Goal: Entertainment & Leisure: Consume media (video, audio)

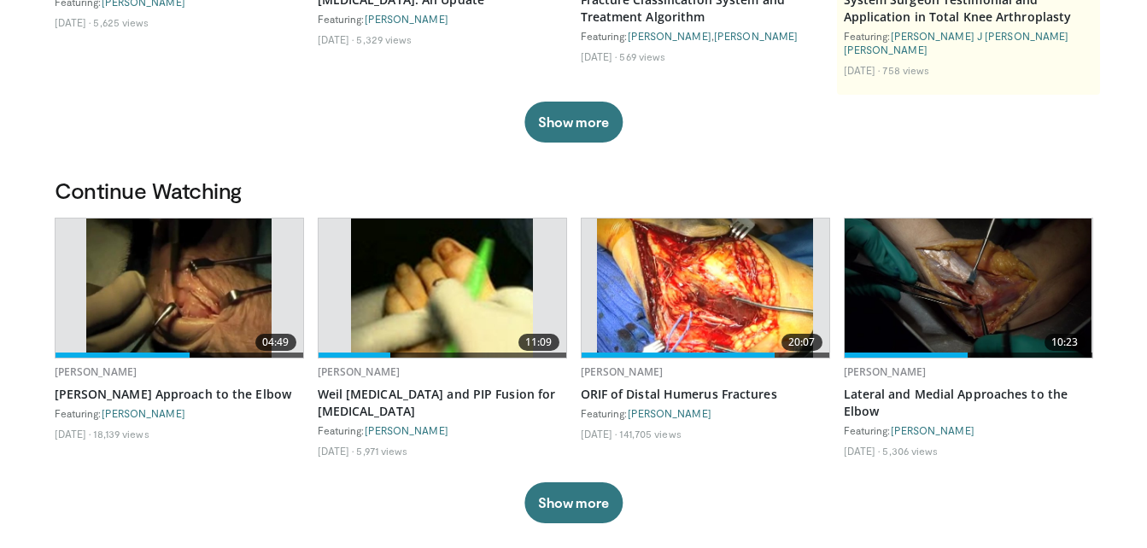
scroll to position [408, 0]
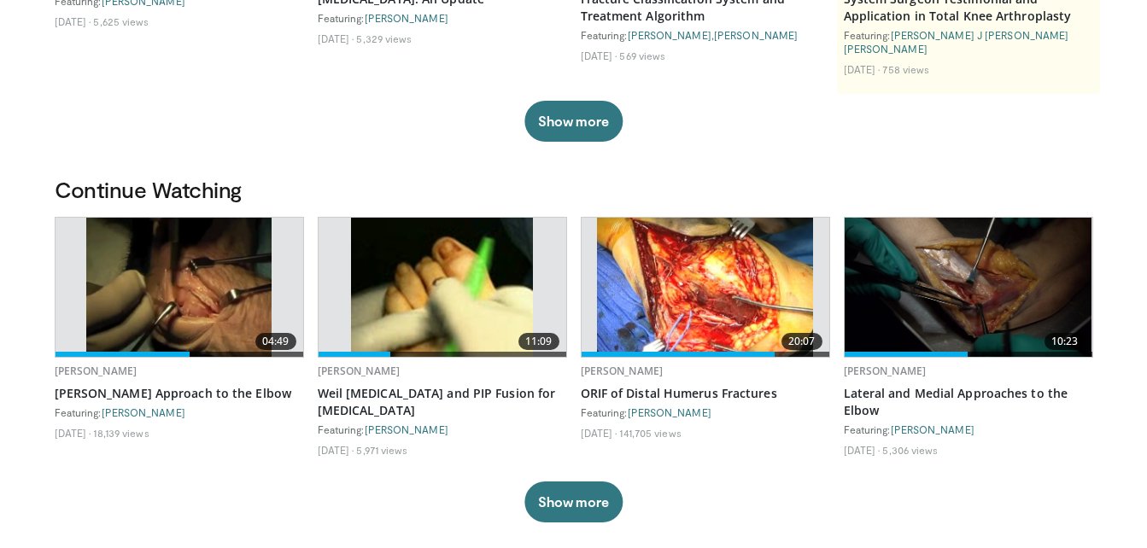
click at [435, 288] on img at bounding box center [441, 287] width 181 height 139
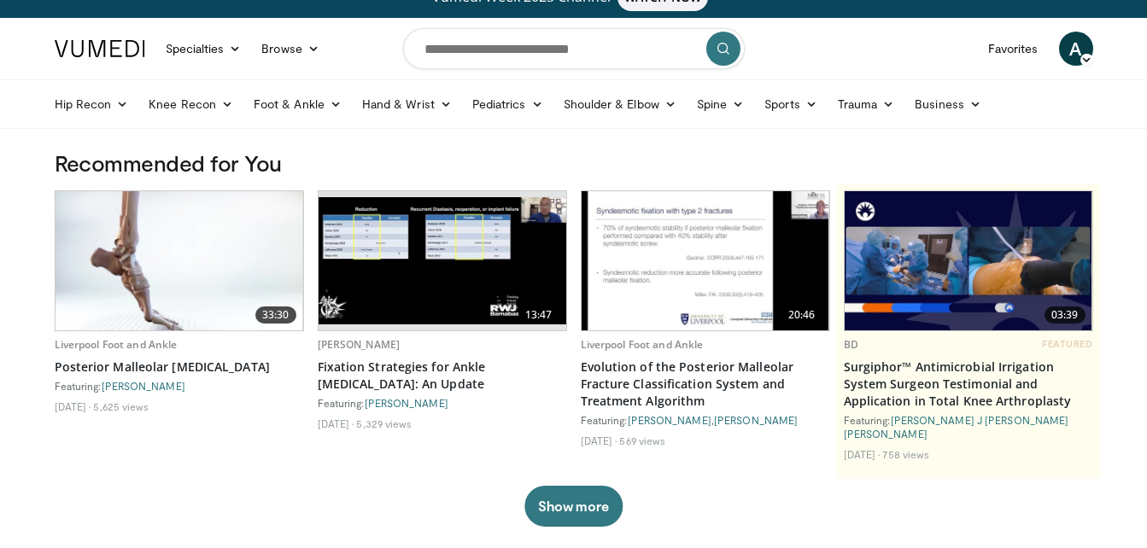
scroll to position [0, 0]
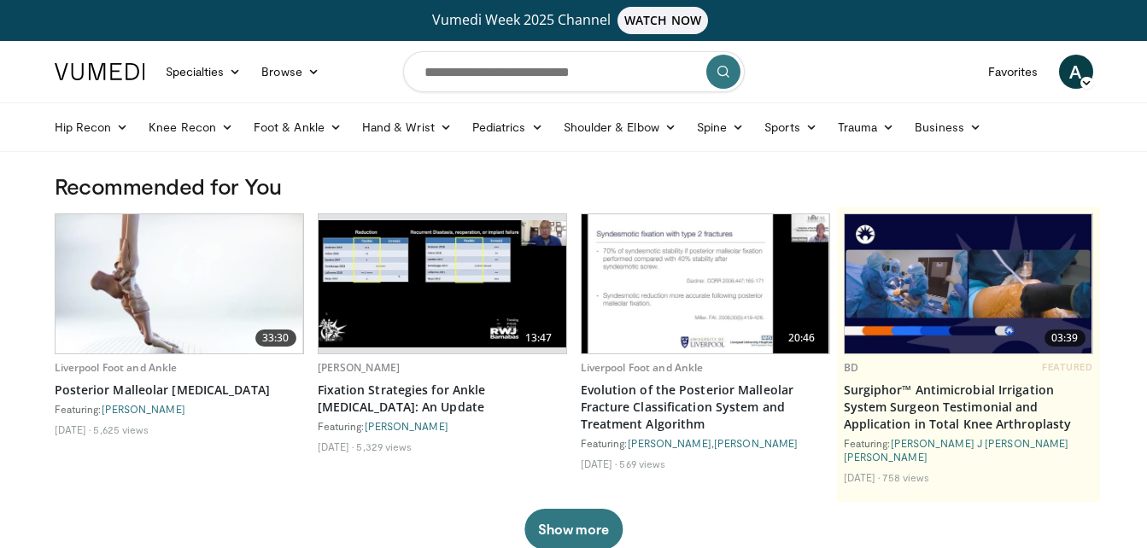
click at [1078, 62] on span "A" at bounding box center [1076, 72] width 34 height 34
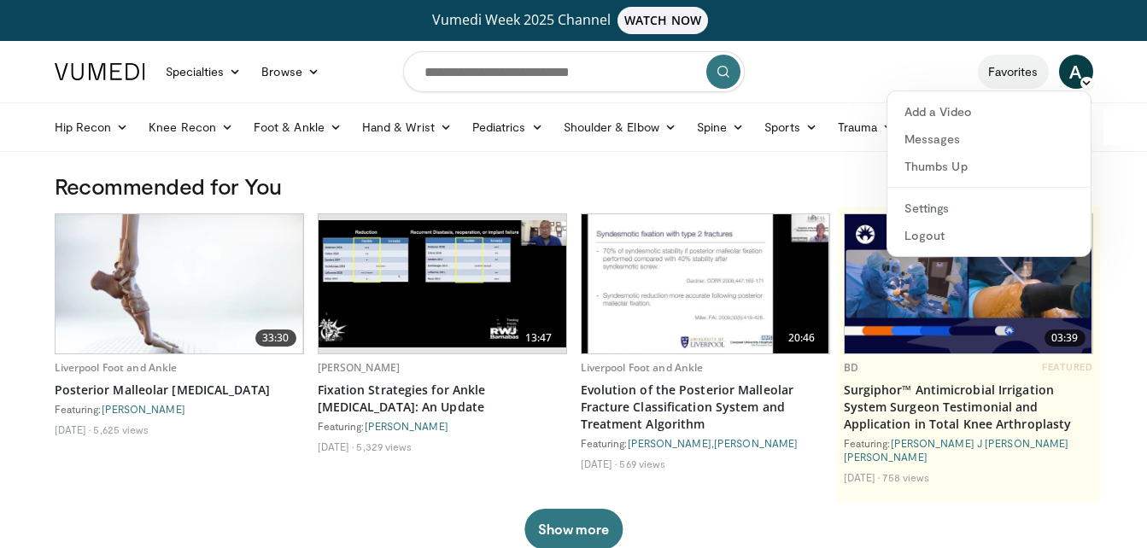
click at [1003, 69] on link "Favorites" at bounding box center [1013, 72] width 71 height 34
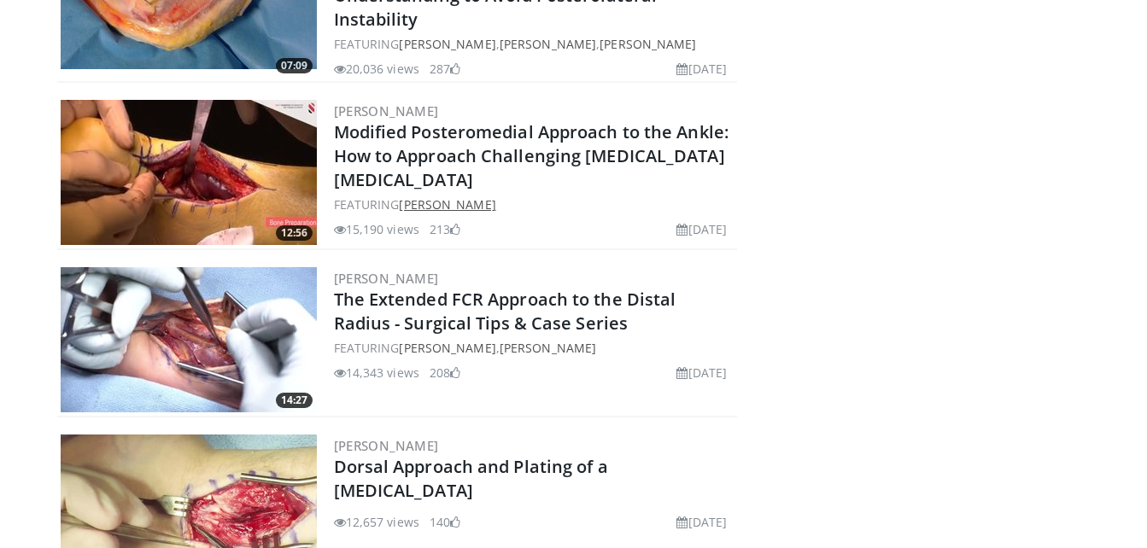
scroll to position [1501, 0]
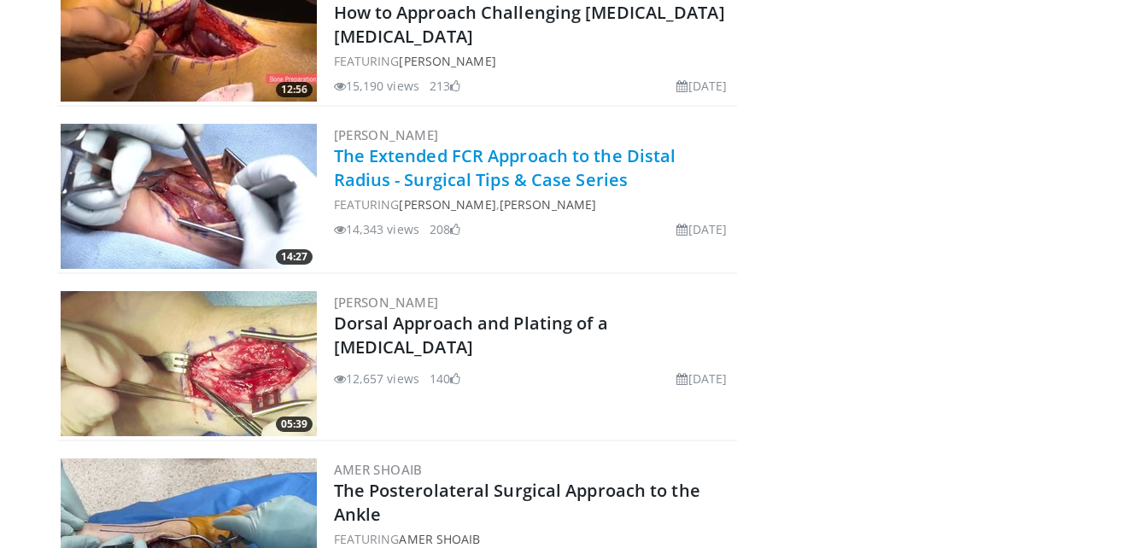
click at [523, 153] on link "The Extended FCR Approach to the Distal Radius - Surgical Tips & Case Series" at bounding box center [505, 167] width 342 height 47
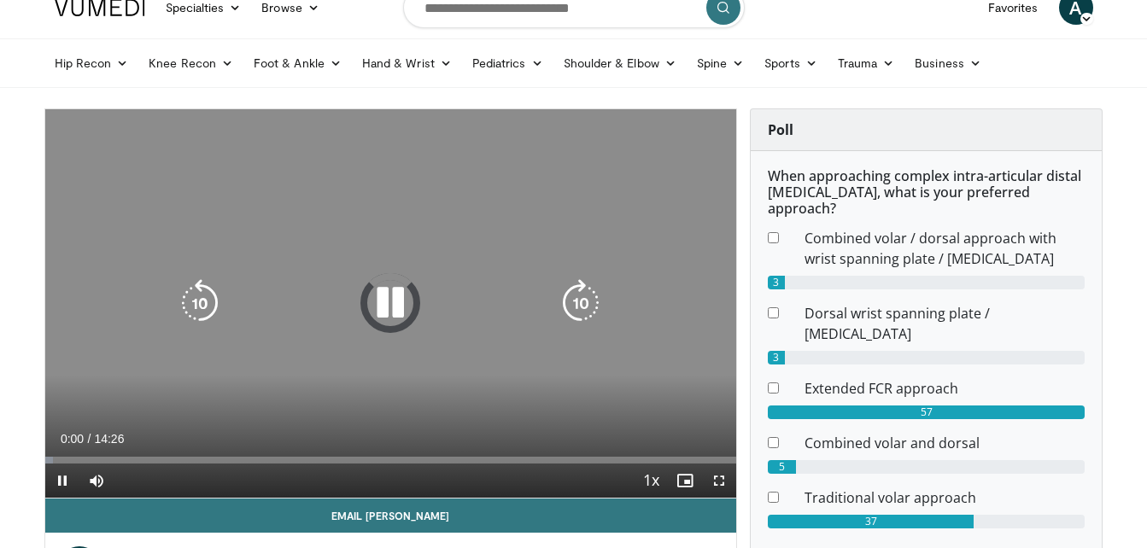
scroll to position [65, 0]
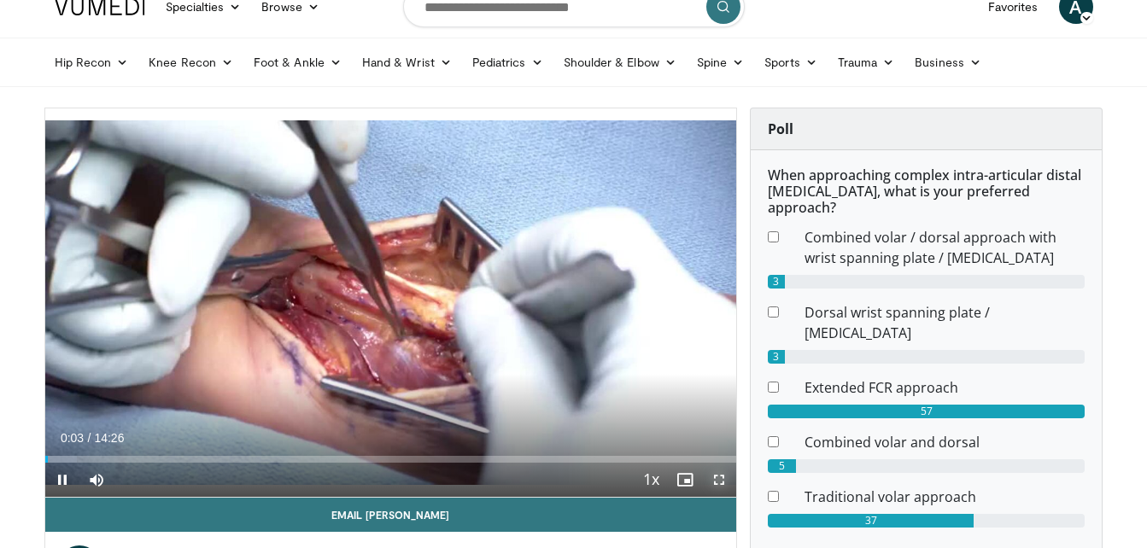
click at [722, 482] on span "Video Player" at bounding box center [719, 480] width 34 height 34
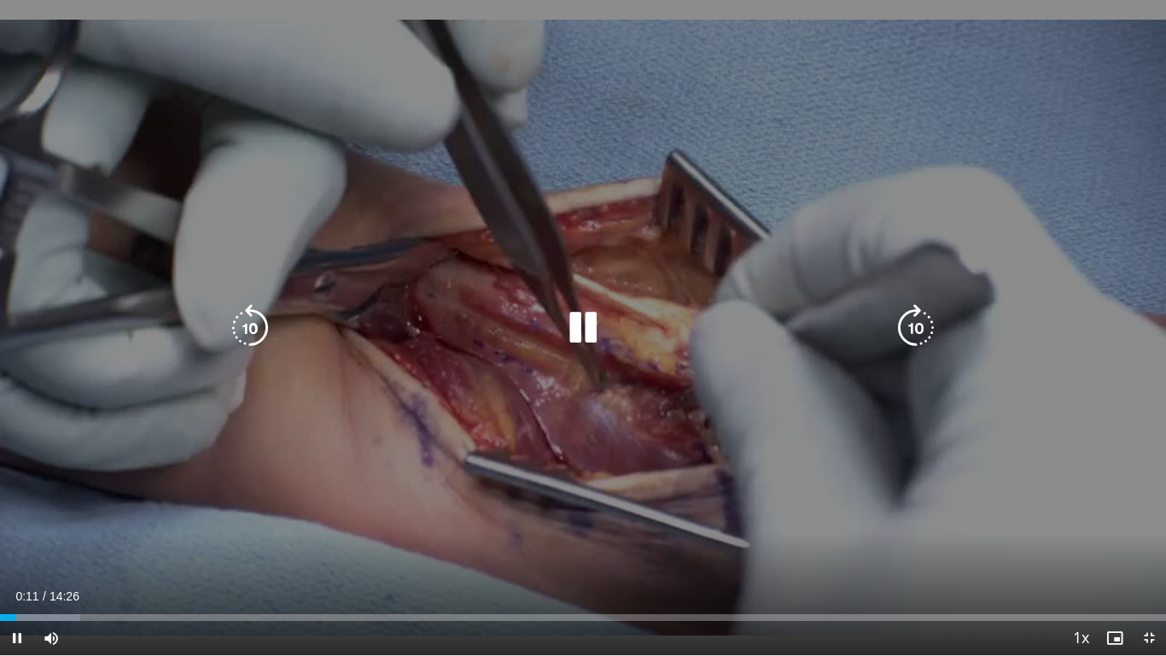
click at [568, 319] on icon "Video Player" at bounding box center [583, 328] width 48 height 48
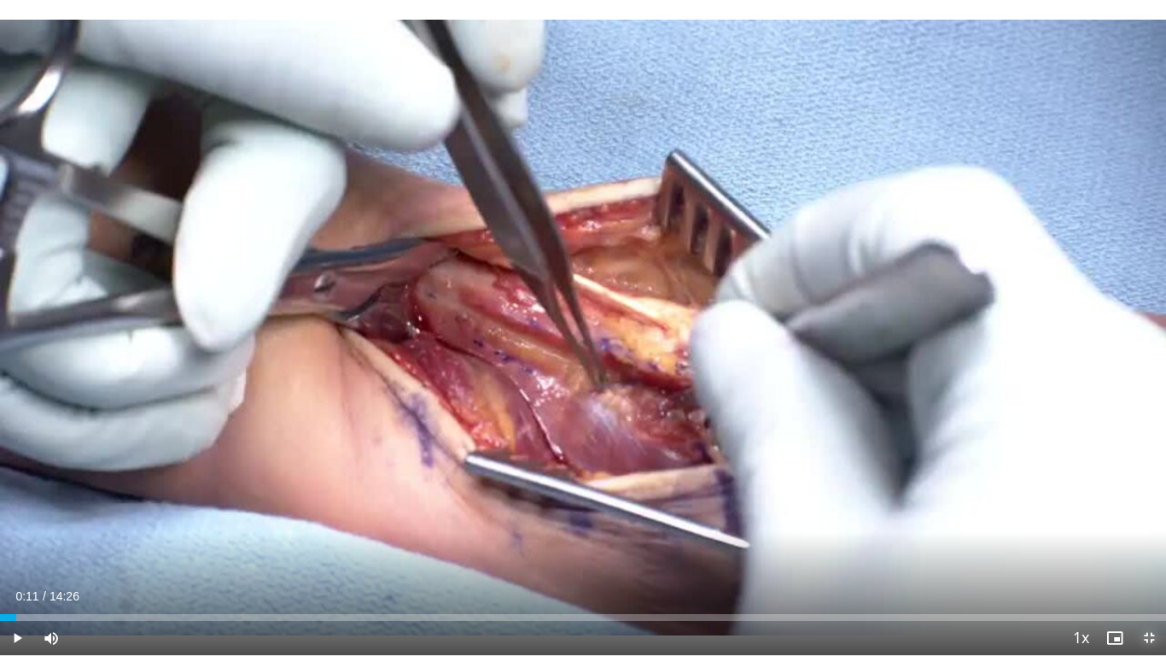
click at [1146, 547] on span "Video Player" at bounding box center [1149, 638] width 34 height 34
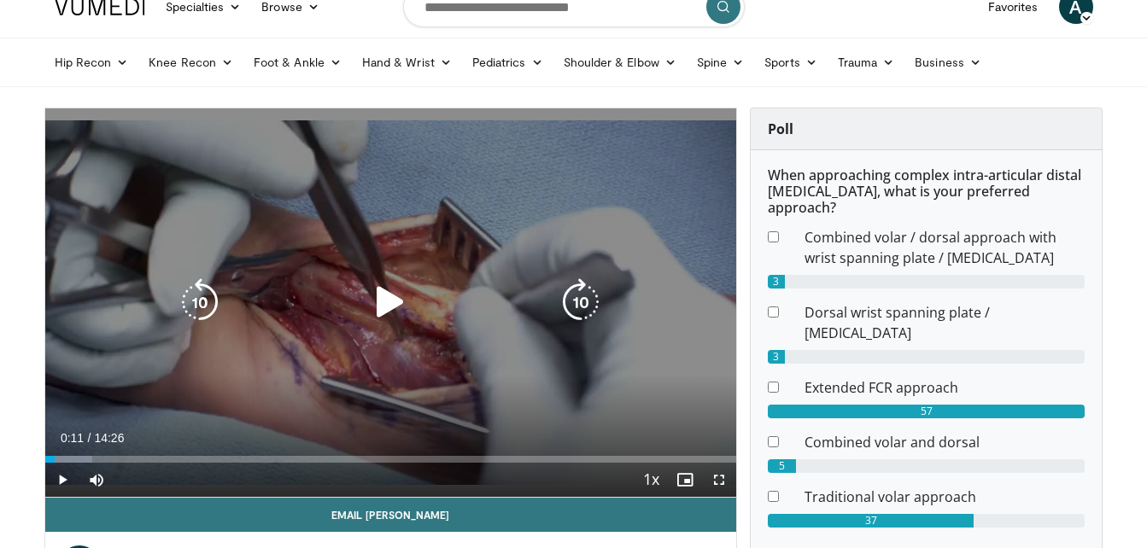
click at [379, 283] on icon "Video Player" at bounding box center [390, 302] width 48 height 48
click at [383, 307] on icon "Video Player" at bounding box center [390, 302] width 48 height 48
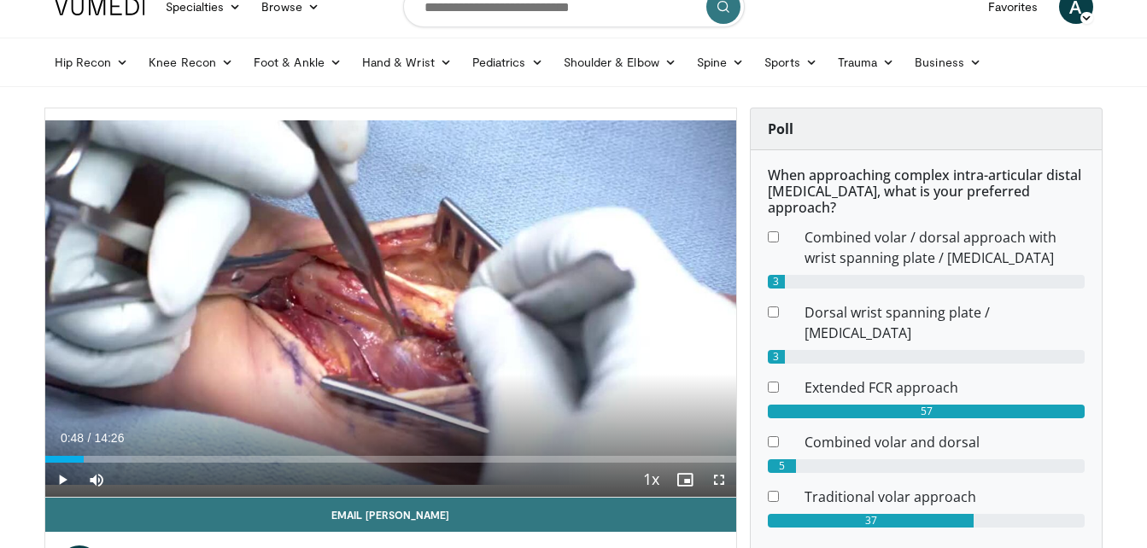
click at [373, 285] on button "Video Player" at bounding box center [390, 302] width 34 height 34
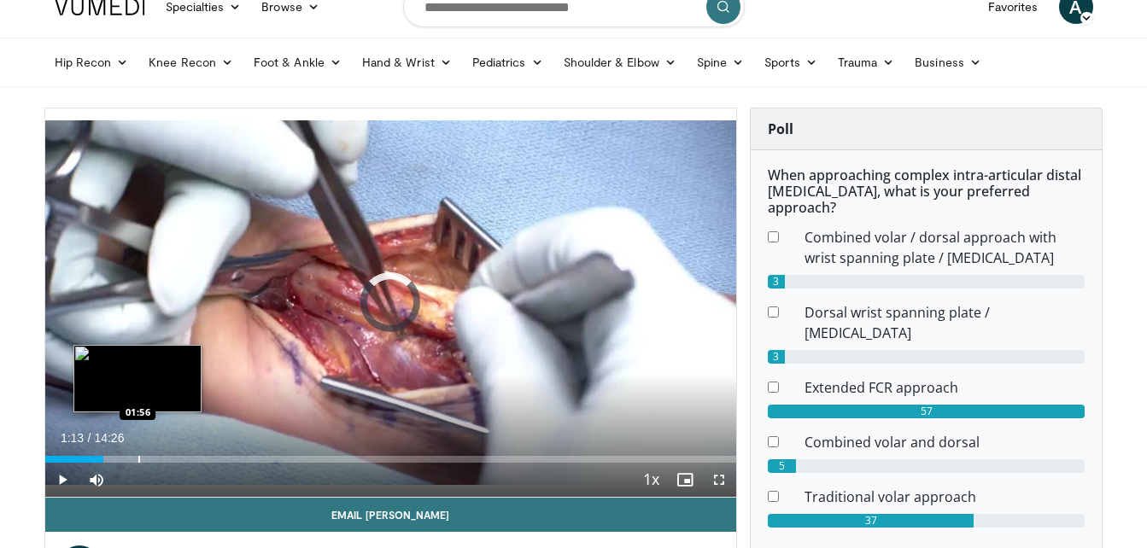
click at [138, 456] on div "Progress Bar" at bounding box center [139, 459] width 2 height 7
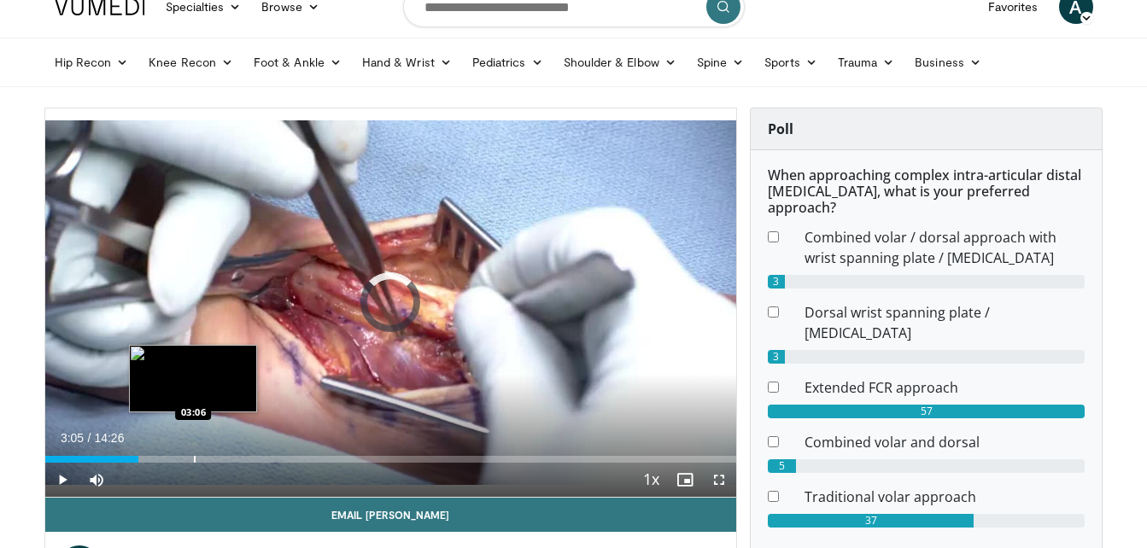
click at [194, 459] on div "Progress Bar" at bounding box center [195, 459] width 2 height 7
click at [185, 460] on div "Progress Bar" at bounding box center [186, 459] width 2 height 7
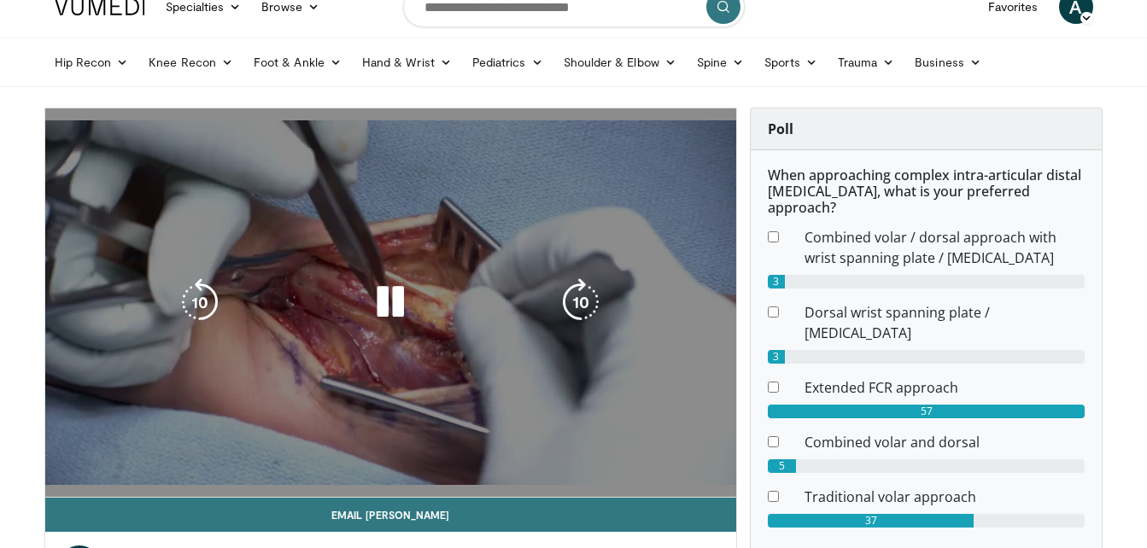
click at [146, 458] on div "10 seconds Tap to unmute" at bounding box center [391, 302] width 692 height 389
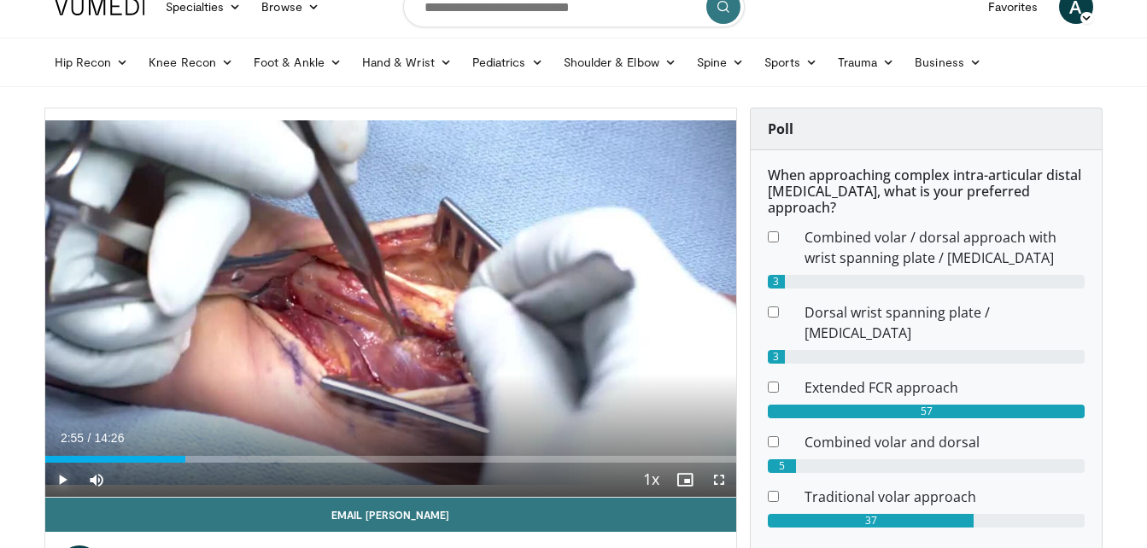
click at [61, 477] on span "Video Player" at bounding box center [62, 480] width 34 height 34
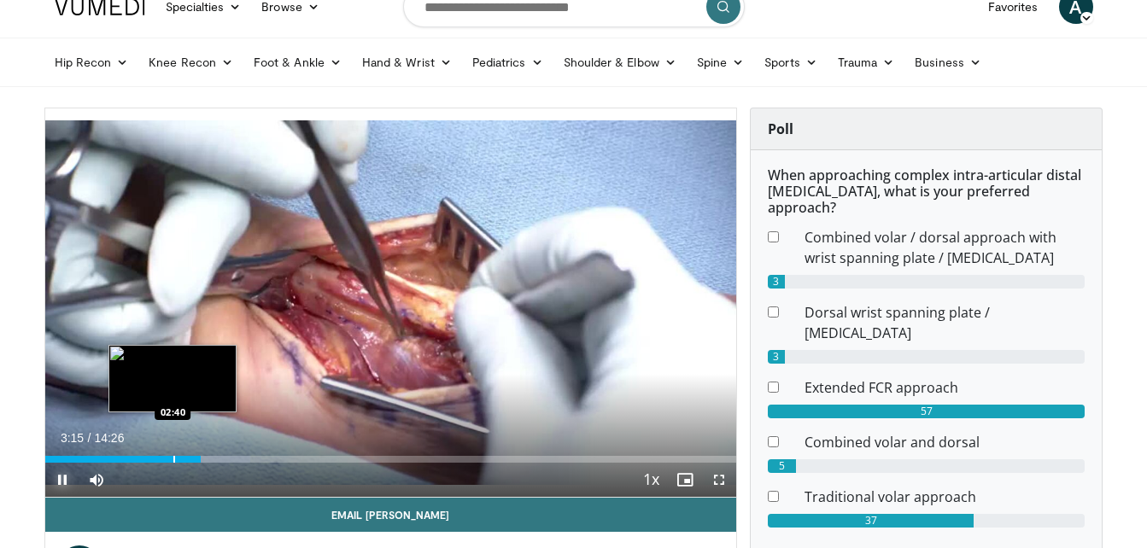
click at [173, 458] on div "Progress Bar" at bounding box center [174, 459] width 2 height 7
click at [181, 459] on div "Progress Bar" at bounding box center [182, 459] width 2 height 7
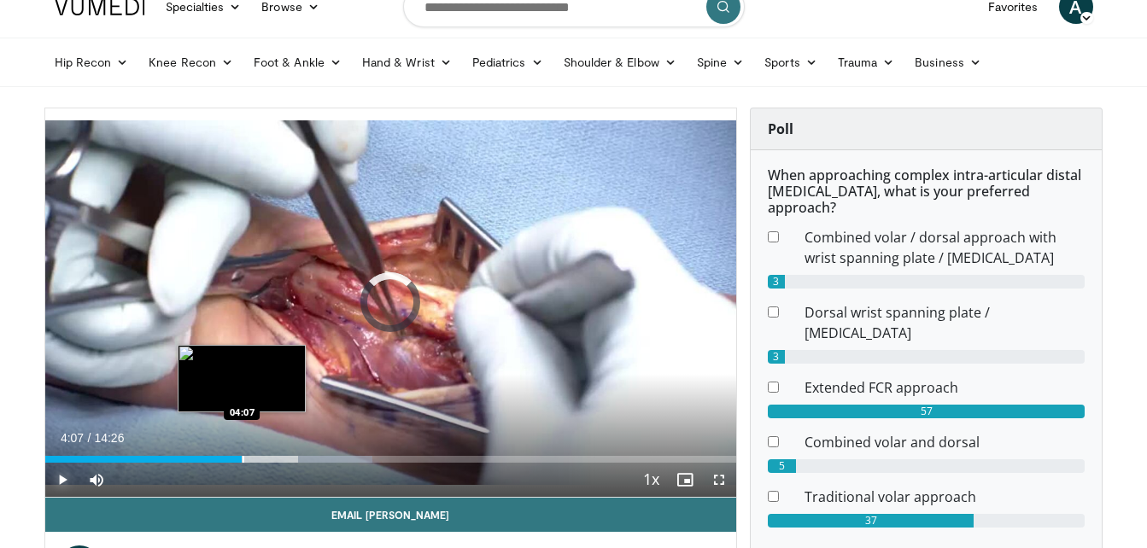
click at [243, 459] on div "Progress Bar" at bounding box center [244, 459] width 2 height 7
click at [224, 458] on div "Progress Bar" at bounding box center [225, 459] width 2 height 7
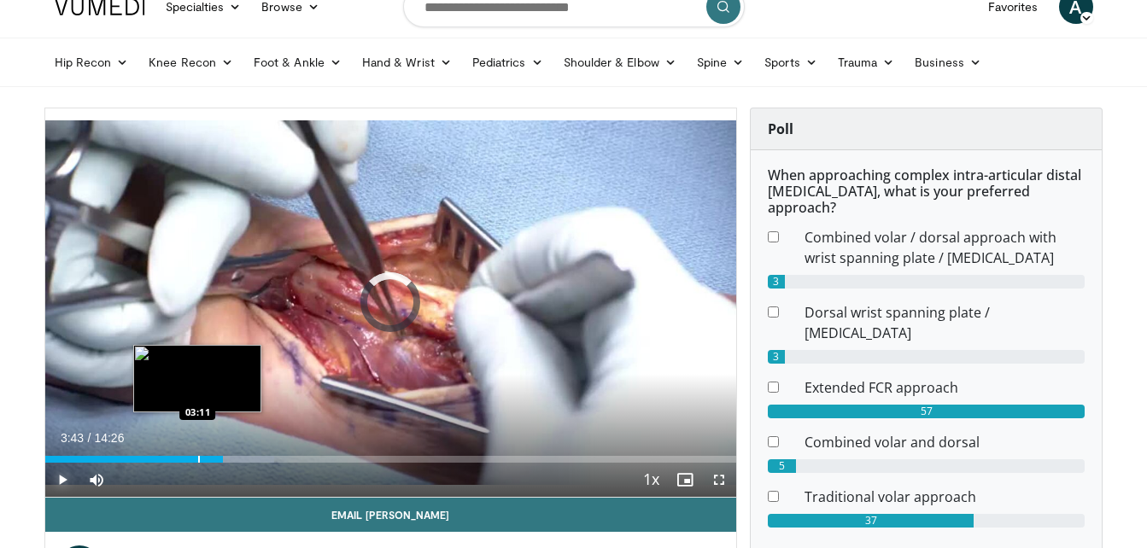
click at [198, 456] on div "Progress Bar" at bounding box center [199, 459] width 2 height 7
click at [180, 457] on div "Progress Bar" at bounding box center [181, 459] width 2 height 7
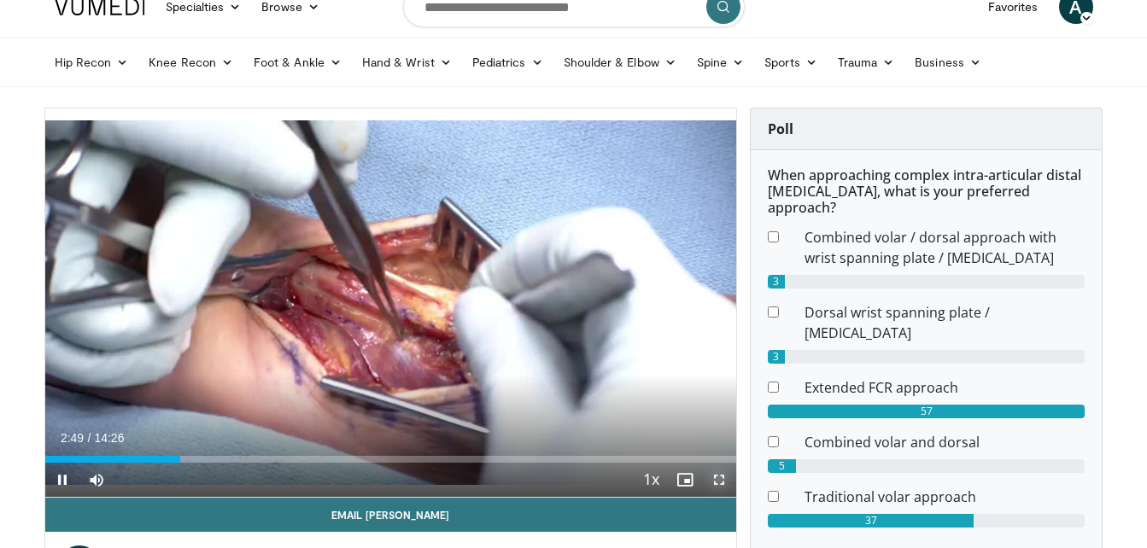
click at [721, 473] on span "Video Player" at bounding box center [719, 480] width 34 height 34
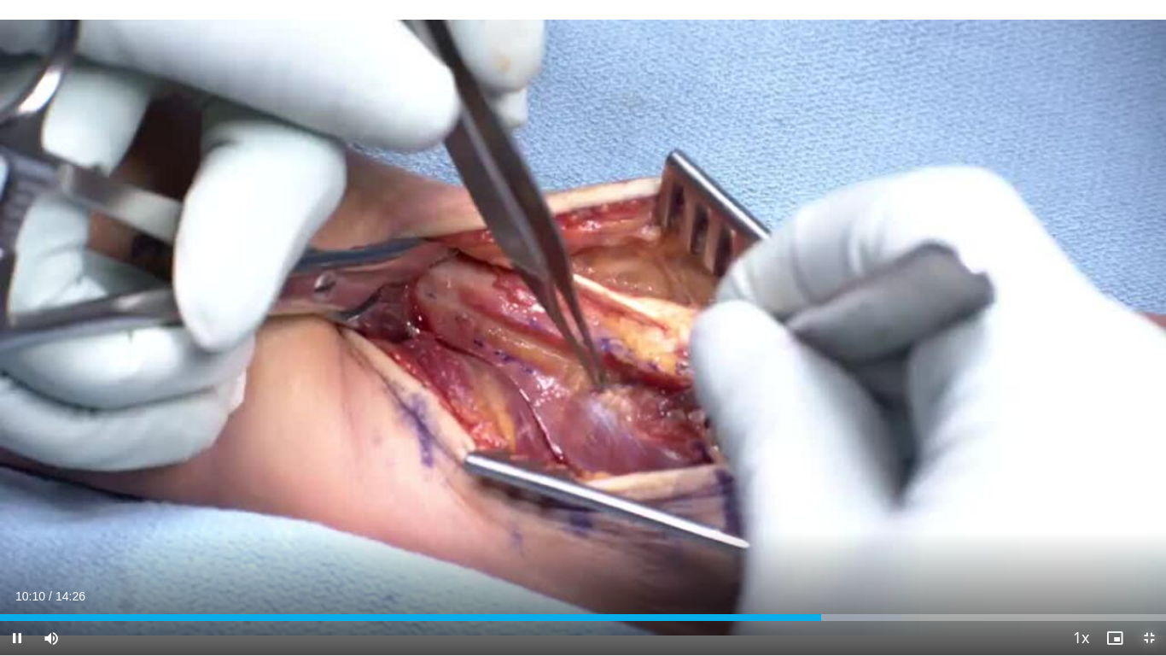
click at [1146, 547] on span "Video Player" at bounding box center [1149, 638] width 34 height 34
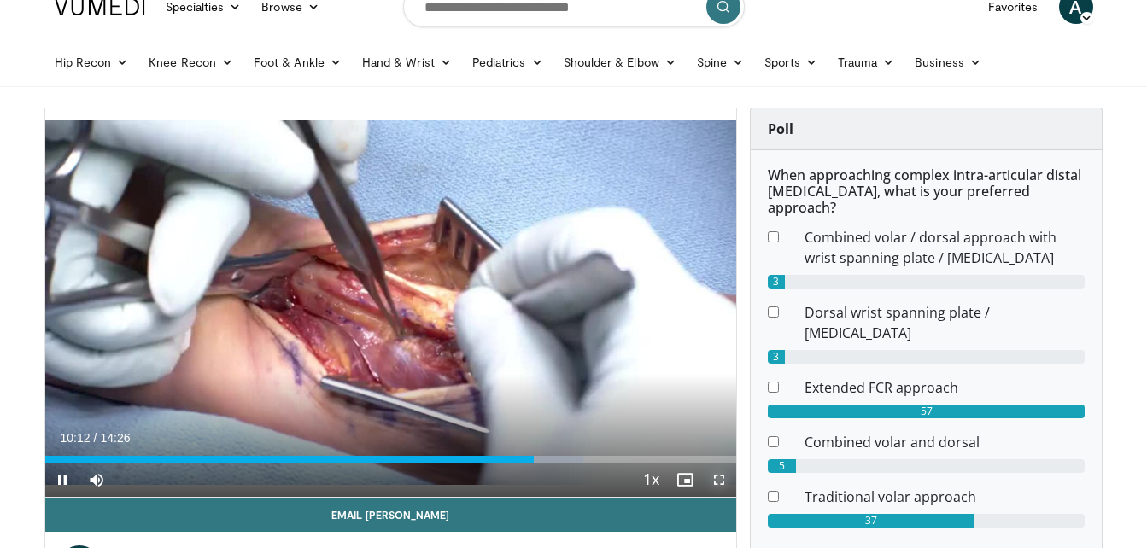
click at [719, 479] on span "Video Player" at bounding box center [719, 480] width 34 height 34
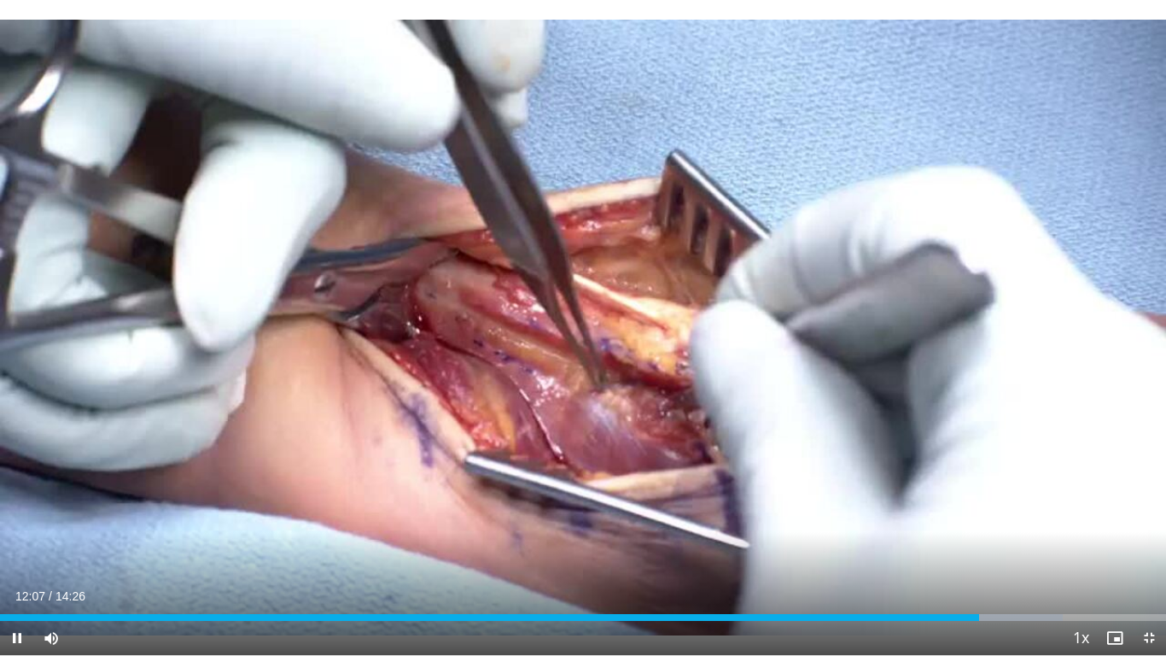
click at [997, 547] on div "Current Time 12:07 / Duration 14:26 Pause Skip Backward Skip Forward Mute 100% …" at bounding box center [583, 638] width 1166 height 34
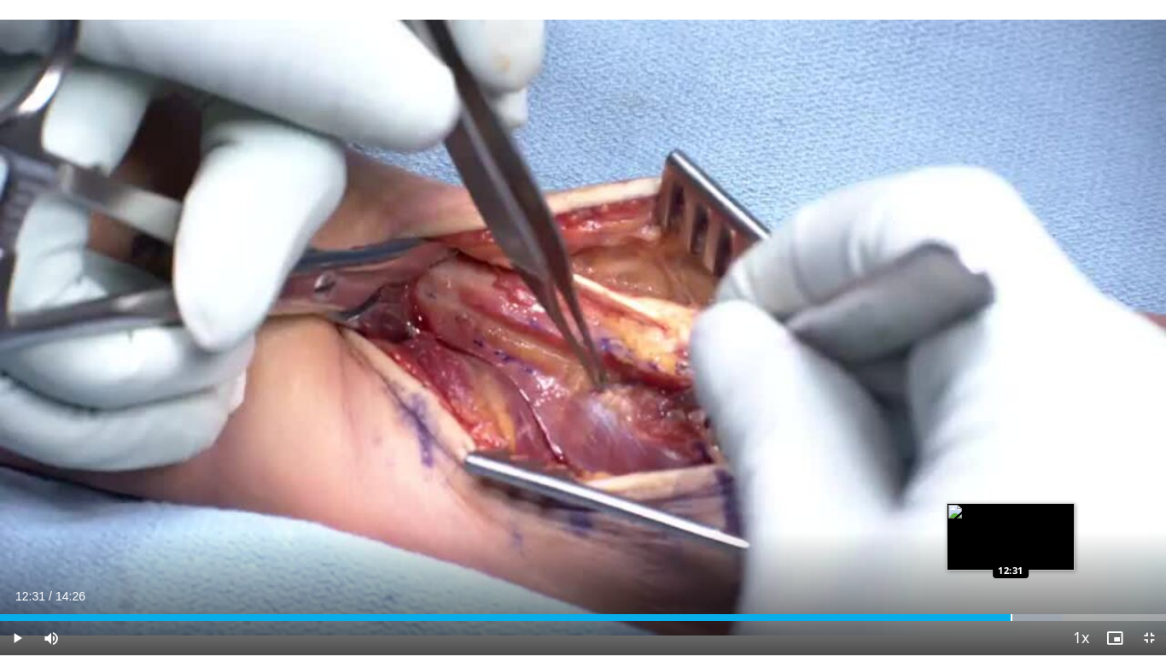
click at [1012, 547] on div "Progress Bar" at bounding box center [1012, 617] width 2 height 7
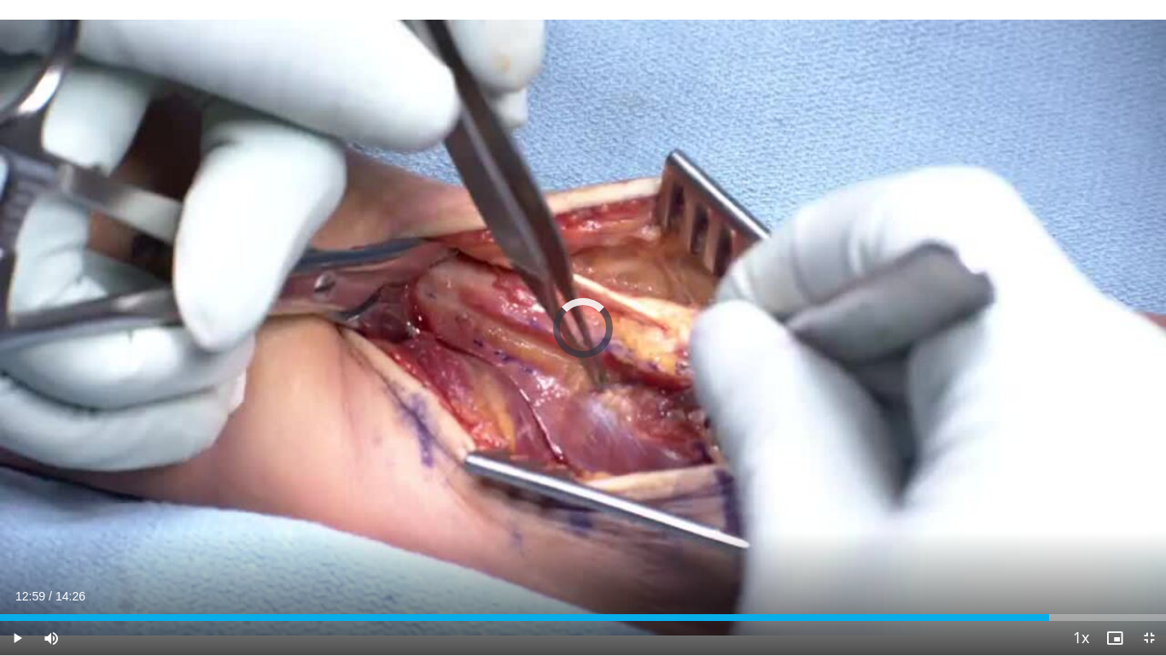
drag, startPoint x: 1049, startPoint y: 615, endPoint x: 1146, endPoint y: 635, distance: 98.6
click at [1146, 547] on div "Current Time 12:59 / Duration 14:26 Play Skip Backward Skip Forward Mute 100% L…" at bounding box center [583, 638] width 1166 height 34
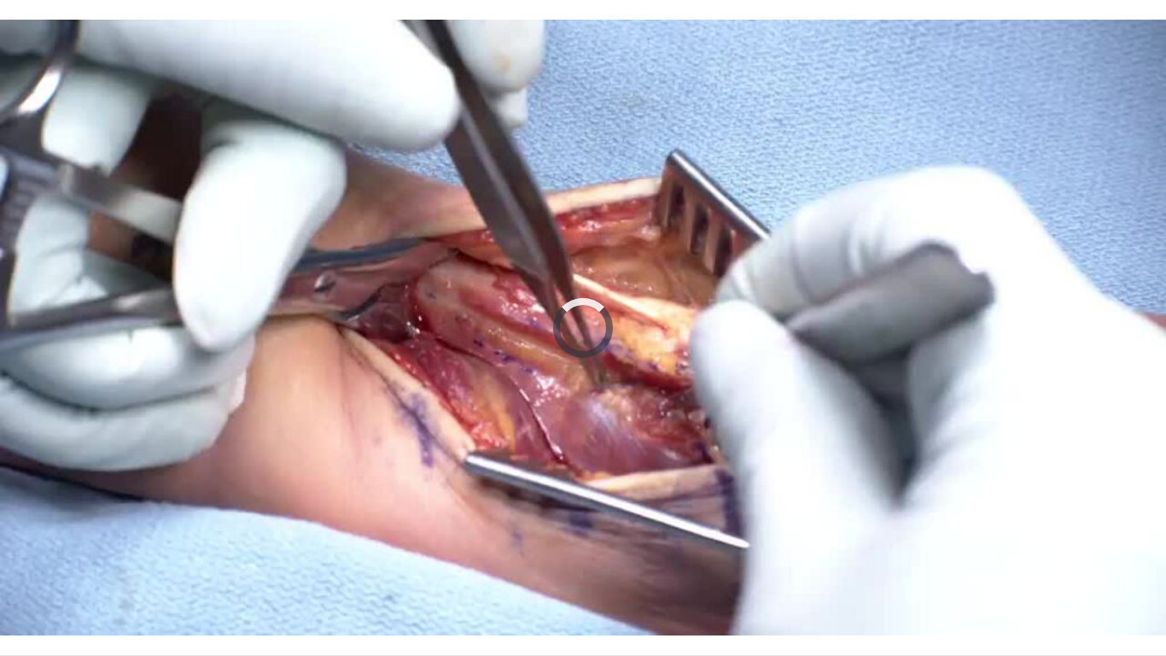
click at [1146, 547] on div "10 seconds Tap to unmute" at bounding box center [583, 327] width 1166 height 655
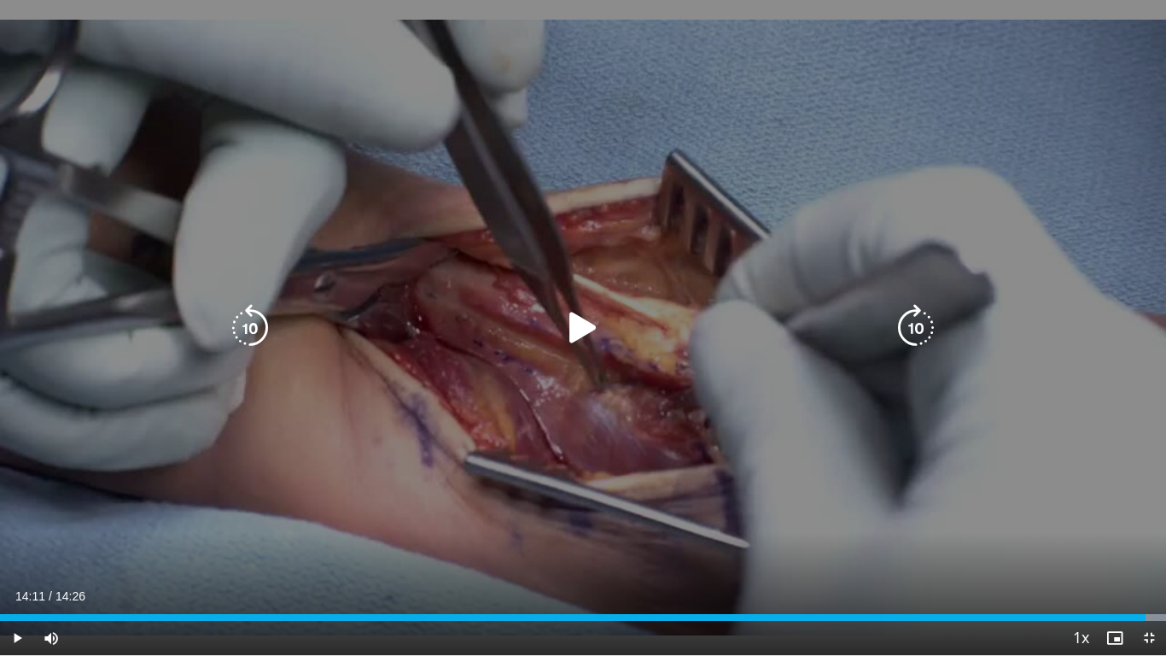
click at [576, 334] on icon "Video Player" at bounding box center [583, 328] width 48 height 48
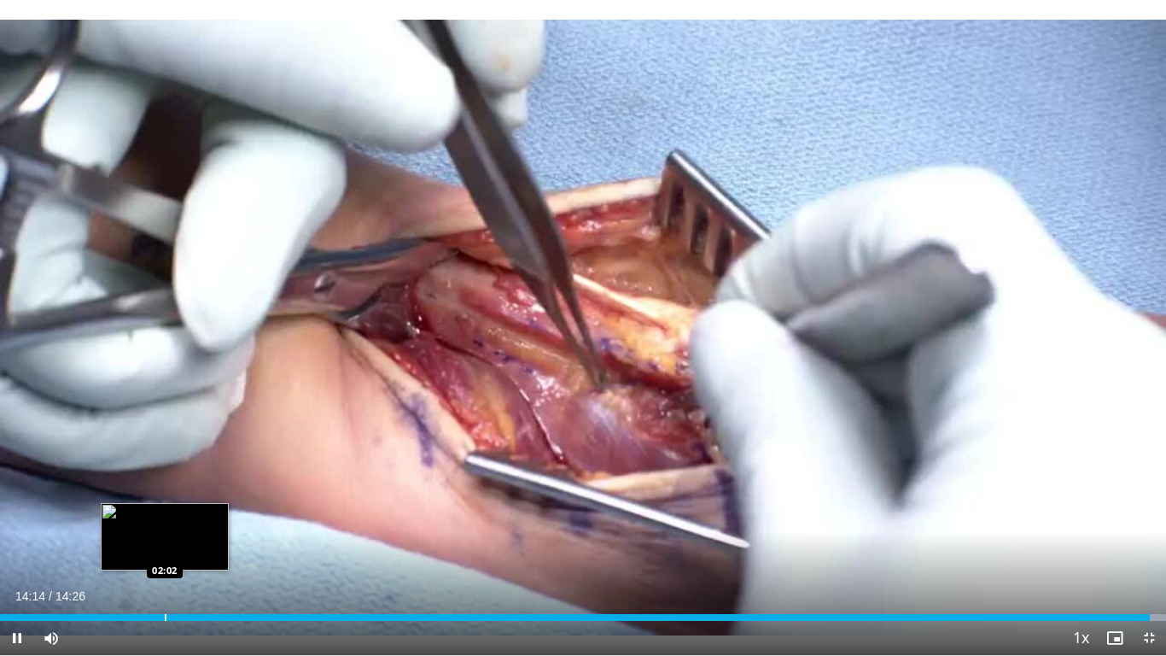
click at [165, 547] on div "Progress Bar" at bounding box center [166, 617] width 2 height 7
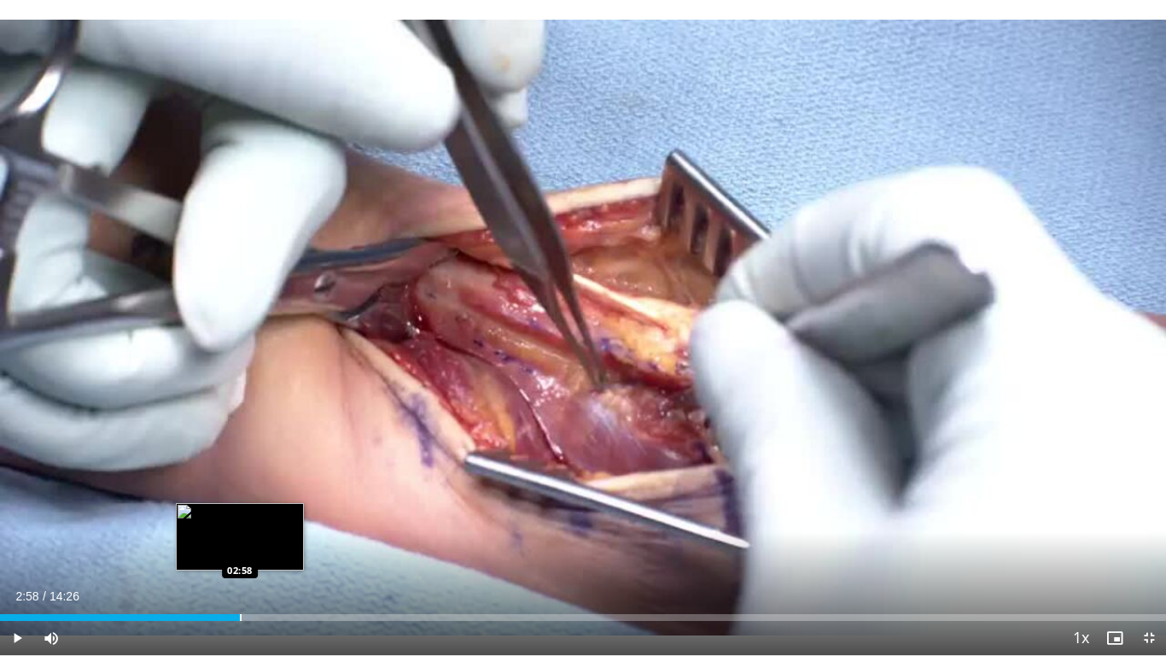
click at [240, 547] on div "Progress Bar" at bounding box center [241, 617] width 2 height 7
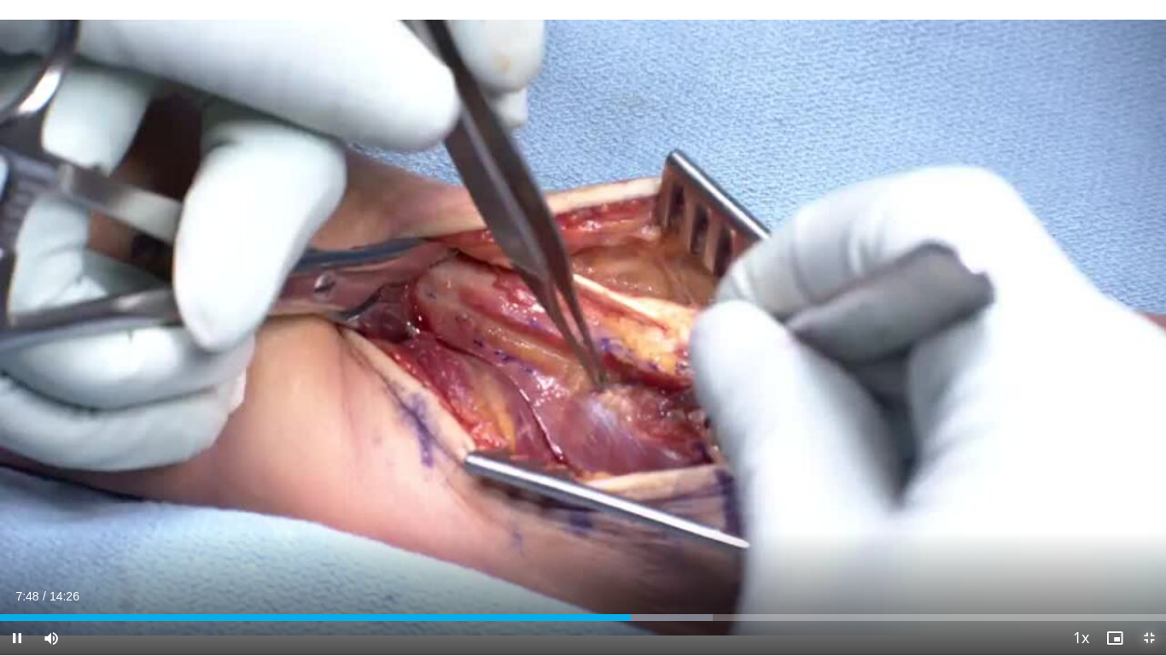
click at [1146, 547] on span "Video Player" at bounding box center [1149, 638] width 34 height 34
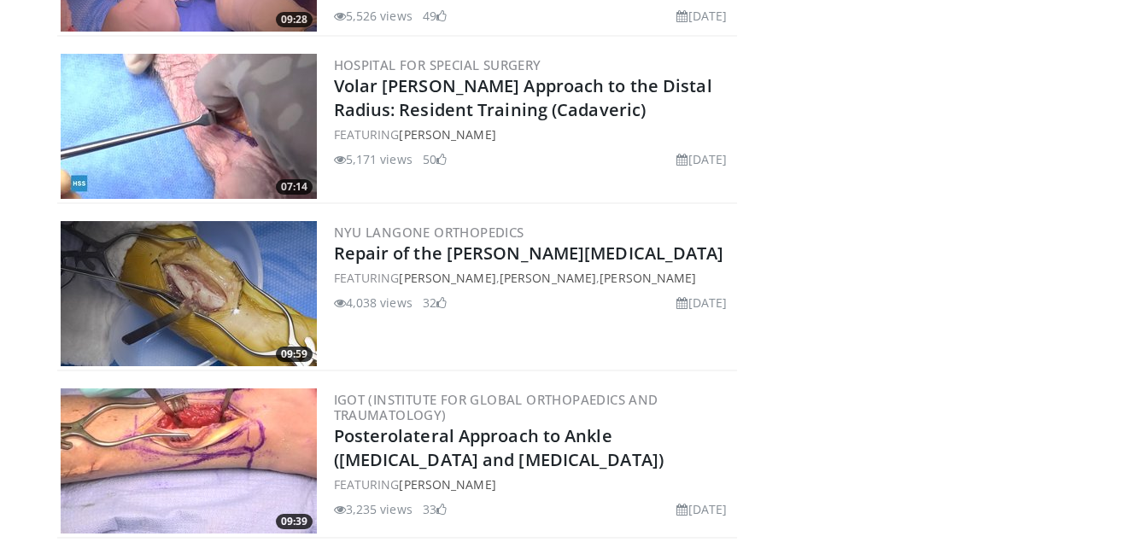
scroll to position [2744, 0]
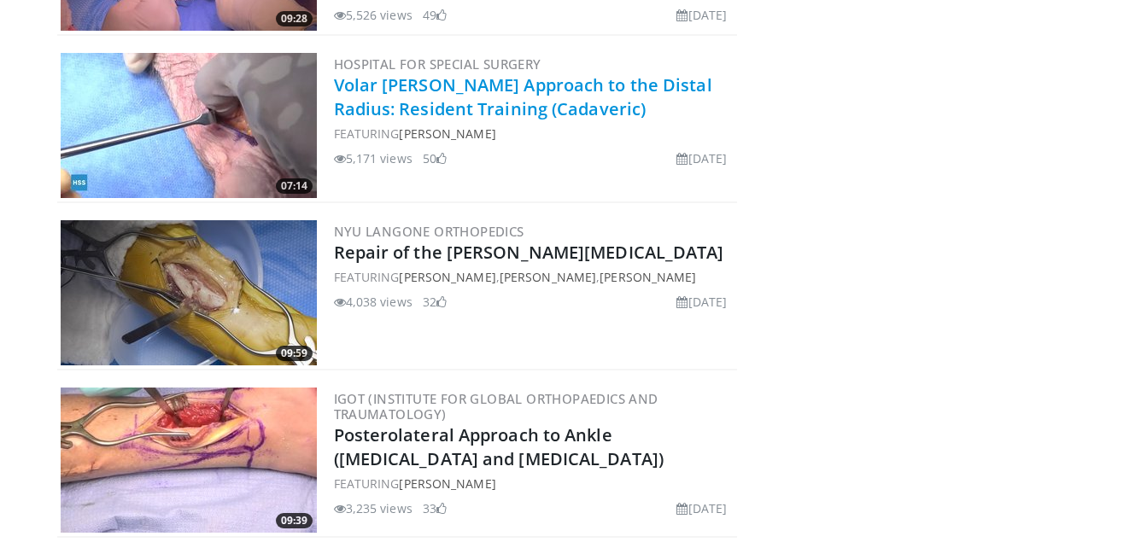
click at [513, 87] on link "Volar [PERSON_NAME] Approach to the Distal Radius: Resident Training (Cadaveric)" at bounding box center [523, 96] width 378 height 47
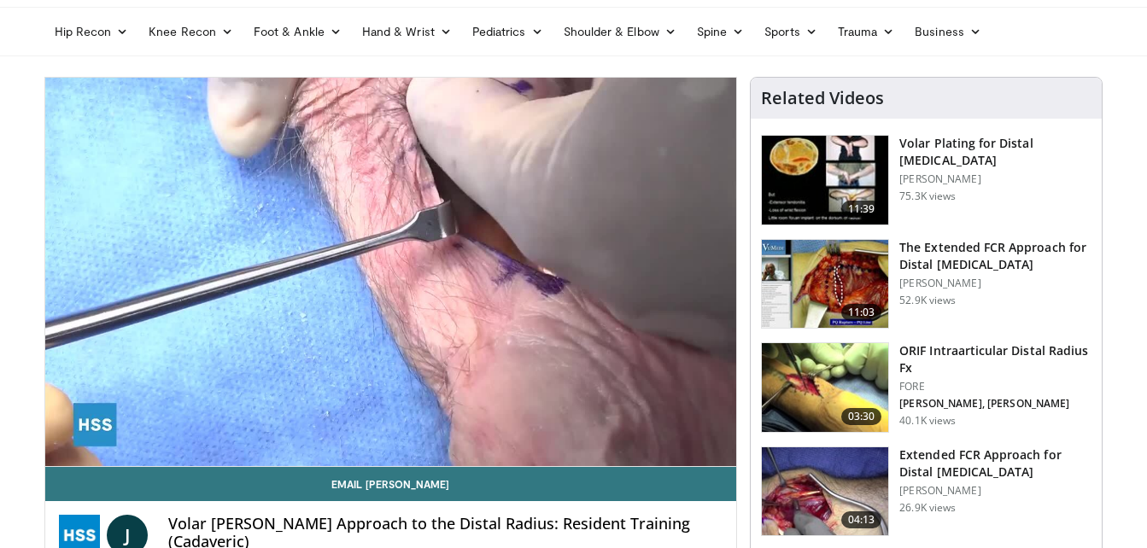
scroll to position [96, 0]
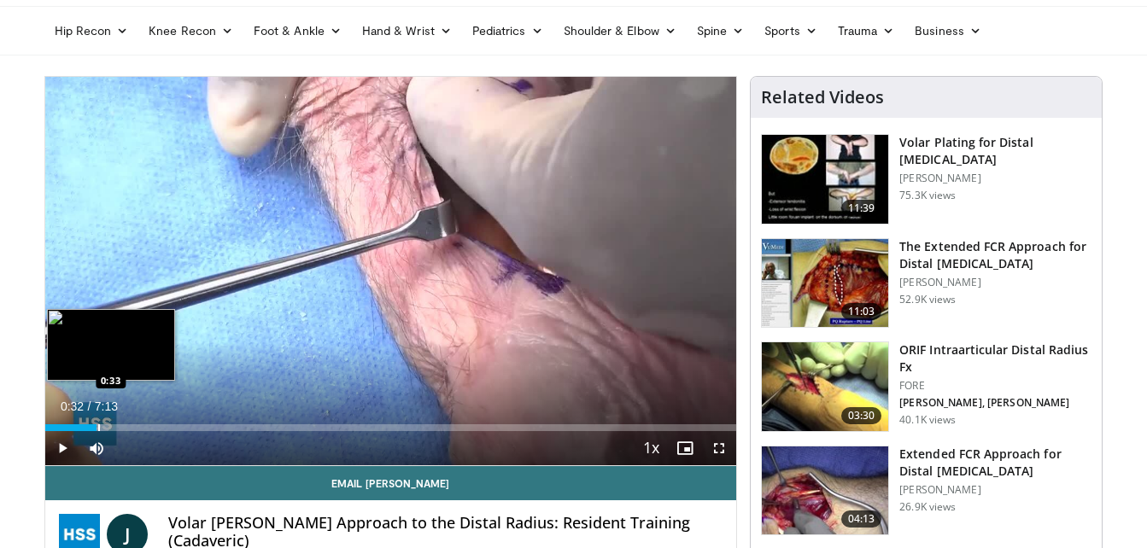
click at [98, 425] on div "Progress Bar" at bounding box center [99, 427] width 2 height 7
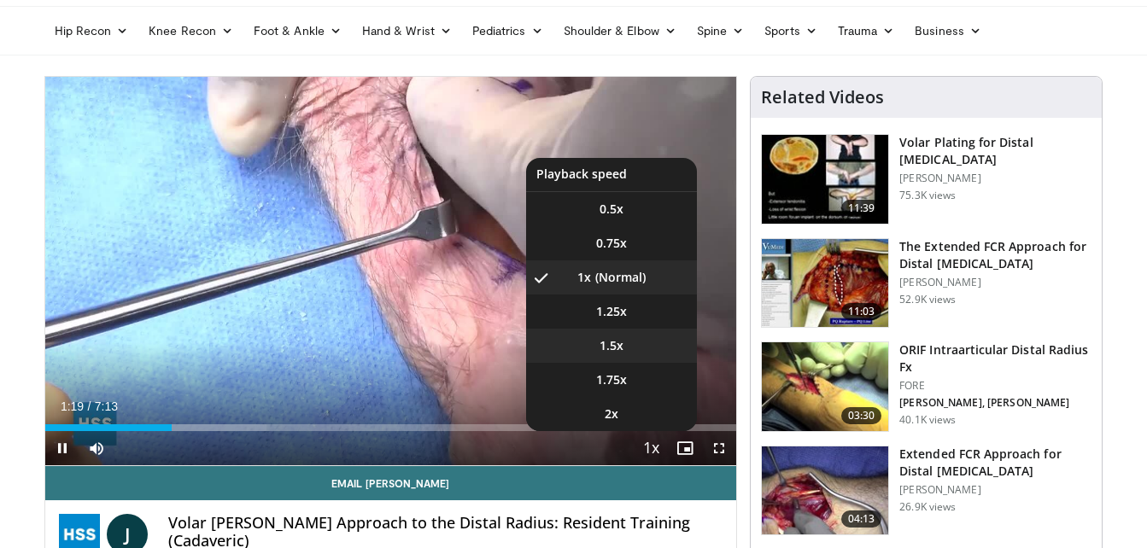
click at [613, 352] on span "1.5x" at bounding box center [611, 345] width 24 height 17
click at [641, 445] on span "Video Player" at bounding box center [651, 449] width 24 height 34
click at [640, 280] on li "1x" at bounding box center [611, 277] width 171 height 34
click at [630, 350] on li "1.5x" at bounding box center [611, 346] width 171 height 34
